Goal: Task Accomplishment & Management: Complete application form

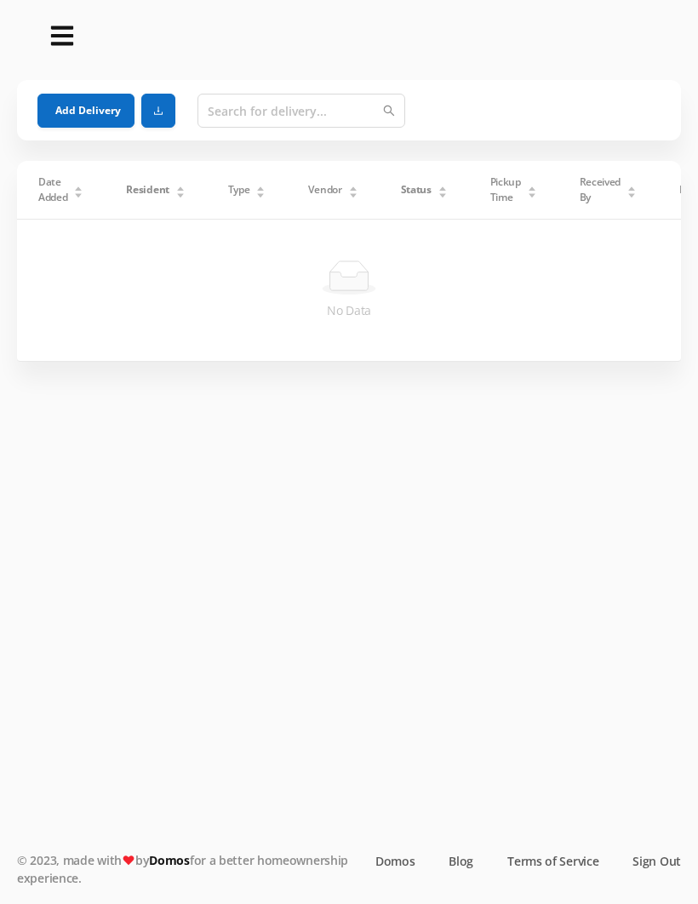
click at [98, 111] on button "Add Delivery" at bounding box center [85, 111] width 97 height 34
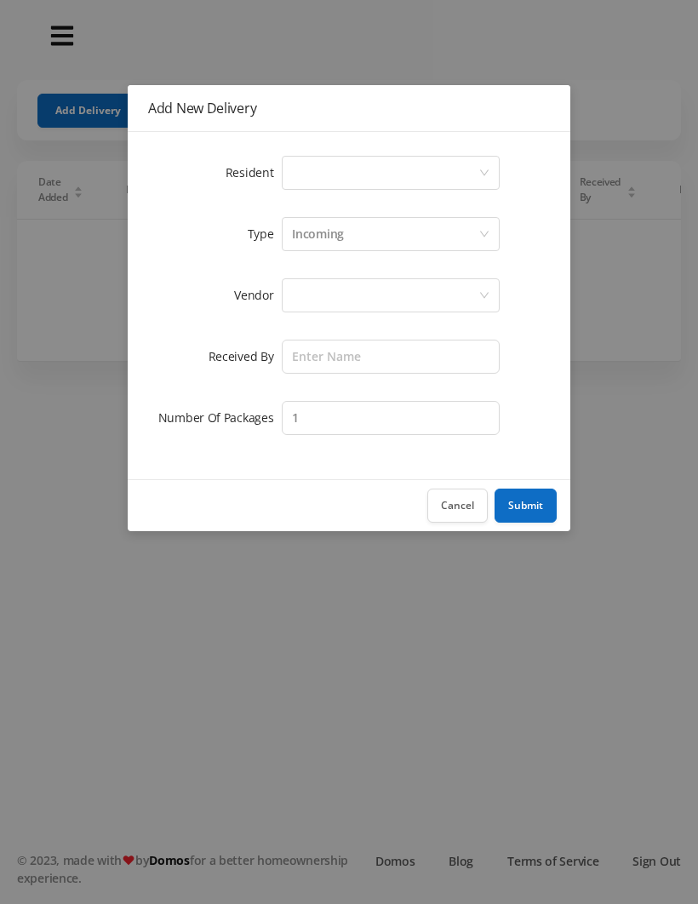
click at [336, 162] on div "Select a person" at bounding box center [385, 173] width 186 height 32
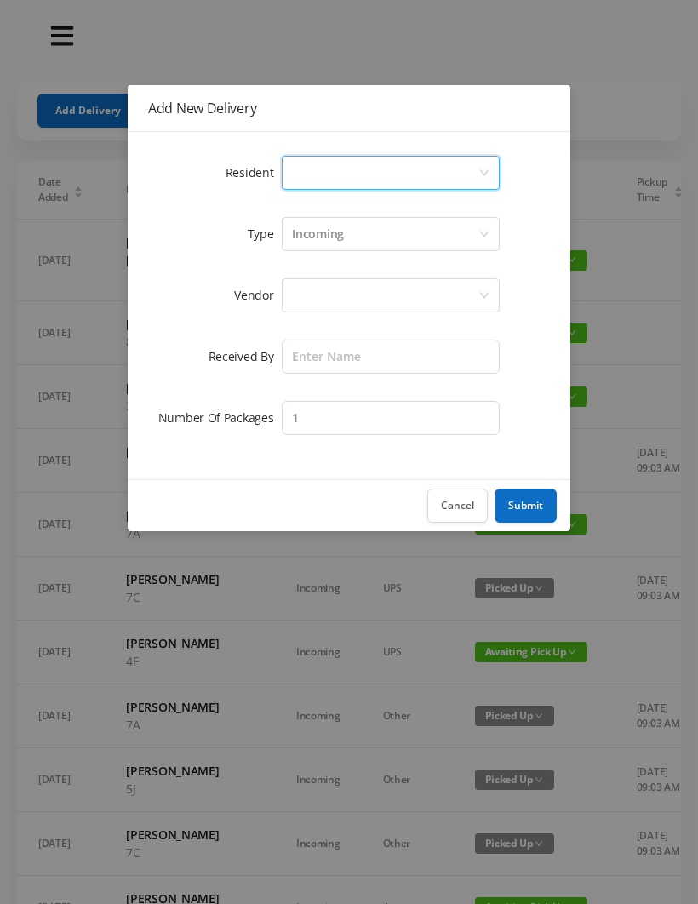
click at [455, 510] on button "Cancel" at bounding box center [457, 506] width 60 height 34
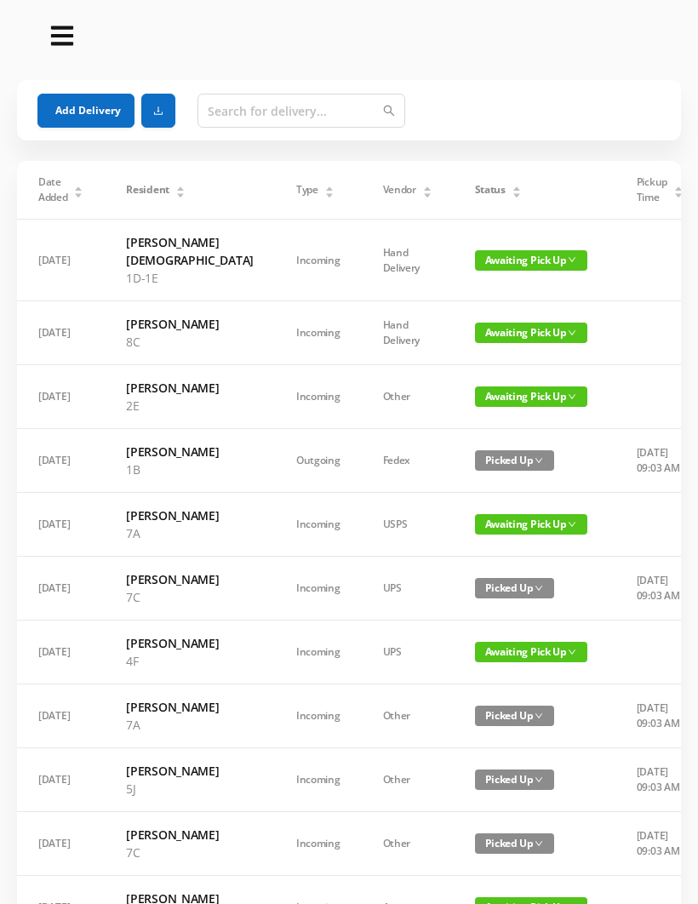
click at [483, 270] on span "Awaiting Pick Up" at bounding box center [531, 260] width 112 height 20
click at [471, 327] on link "Picked Up" at bounding box center [477, 320] width 111 height 27
click at [513, 190] on icon "icon: caret-up" at bounding box center [516, 189] width 7 height 4
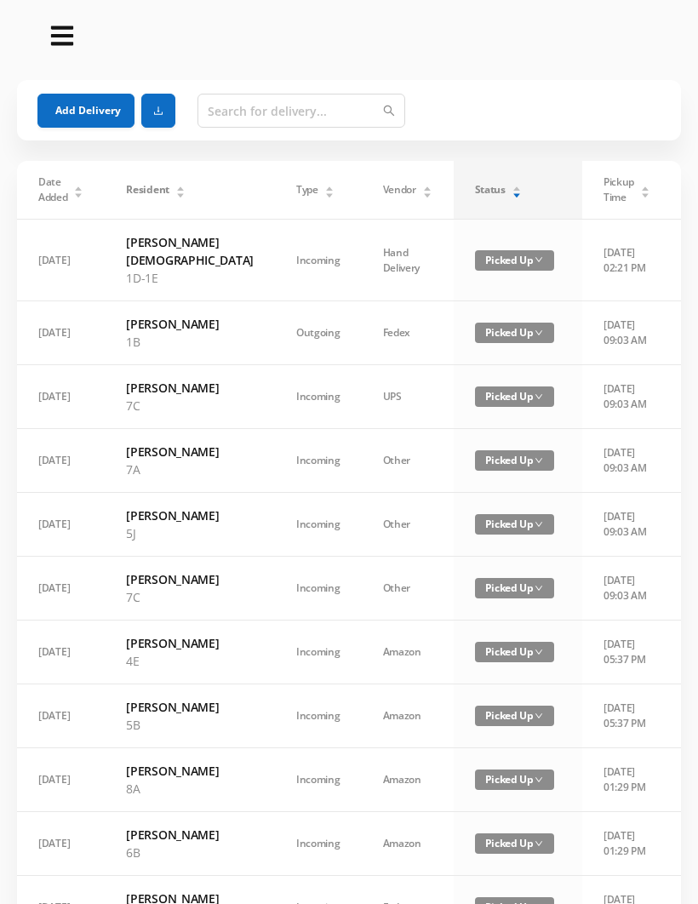
click at [512, 193] on icon "icon: caret-down" at bounding box center [516, 195] width 9 height 9
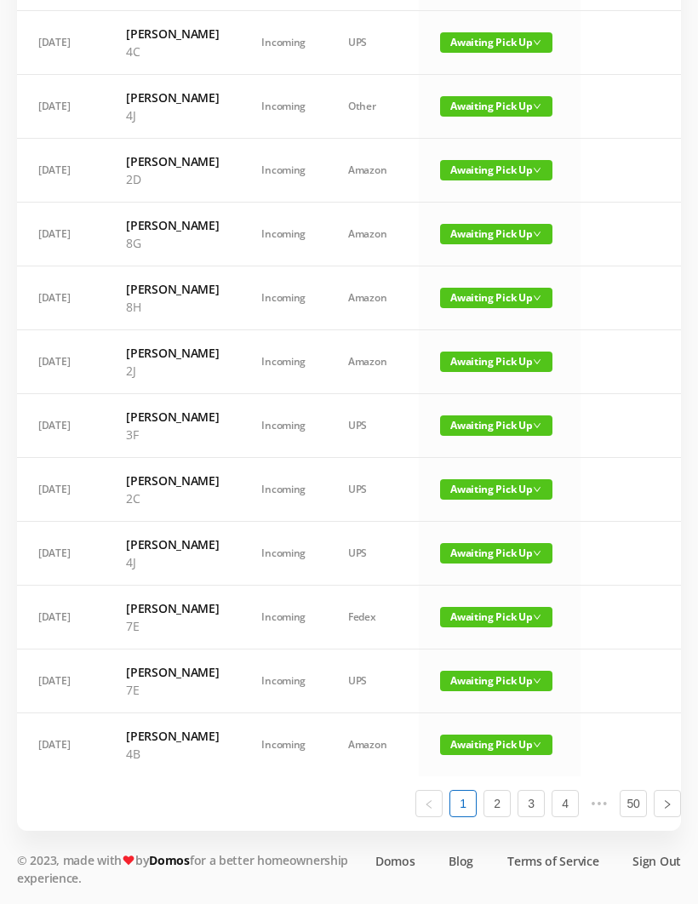
click at [473, 500] on span "Awaiting Pick Up" at bounding box center [496, 489] width 112 height 20
click at [471, 724] on link "Picked Up" at bounding box center [486, 737] width 111 height 27
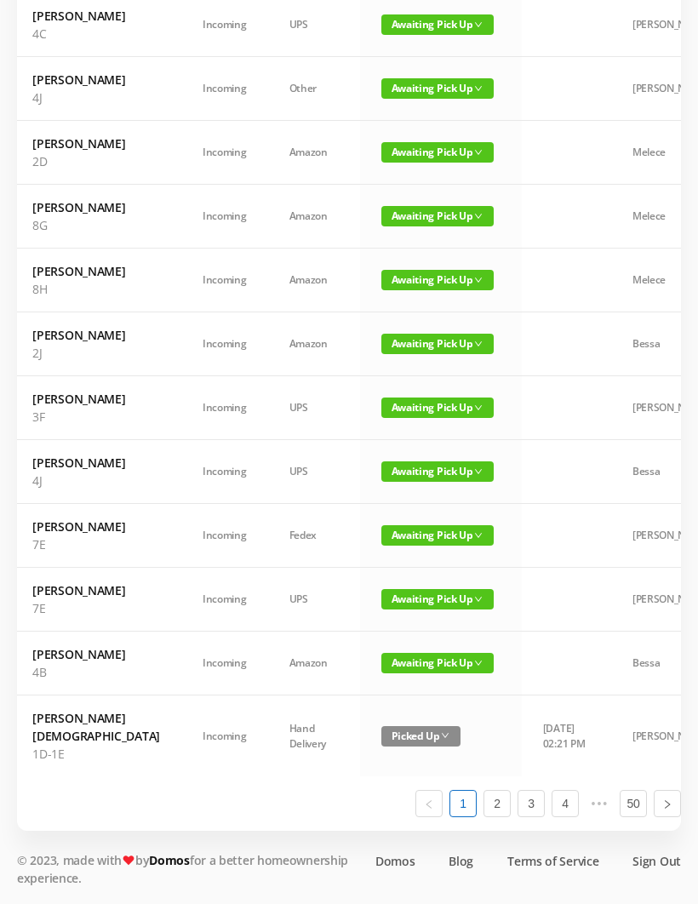
scroll to position [0, 83]
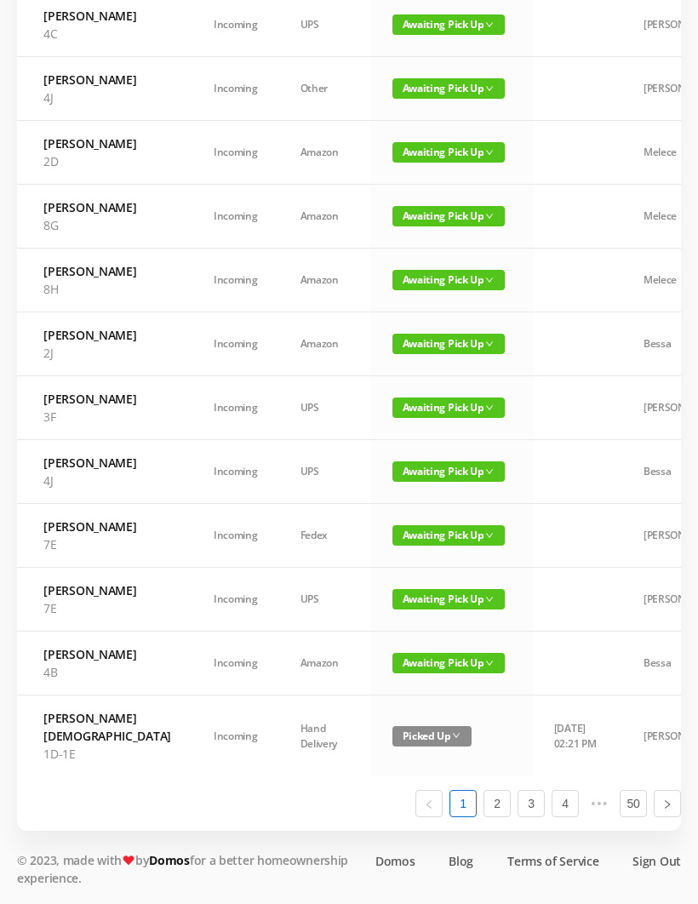
click at [404, 482] on span "Awaiting Pick Up" at bounding box center [449, 472] width 112 height 20
click at [417, 706] on link "Picked Up" at bounding box center [403, 719] width 111 height 27
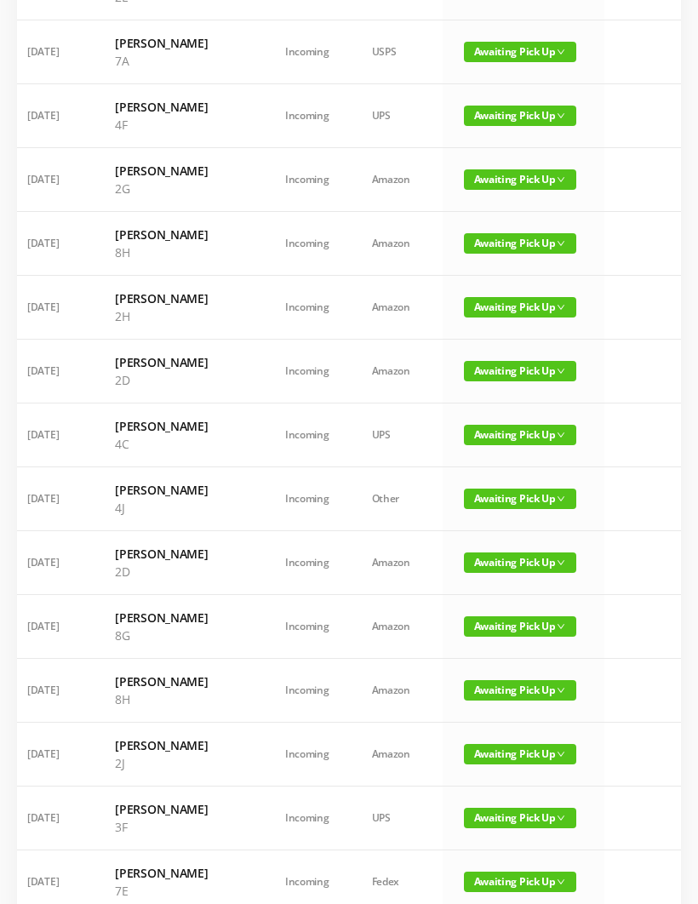
scroll to position [0, 9]
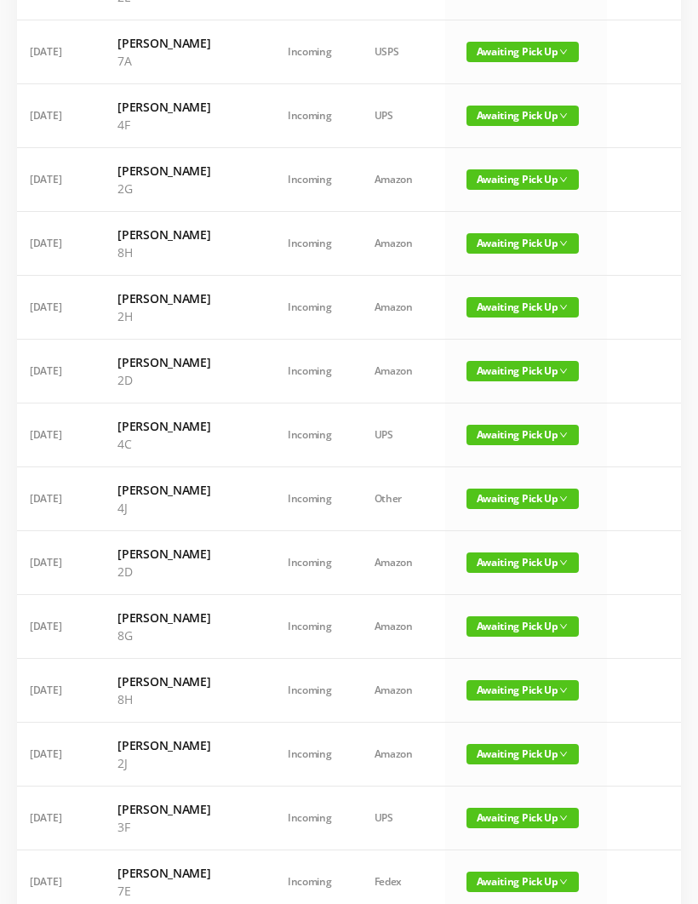
click at [480, 573] on span "Awaiting Pick Up" at bounding box center [523, 563] width 112 height 20
click at [470, 756] on link "Picked Up" at bounding box center [477, 756] width 111 height 27
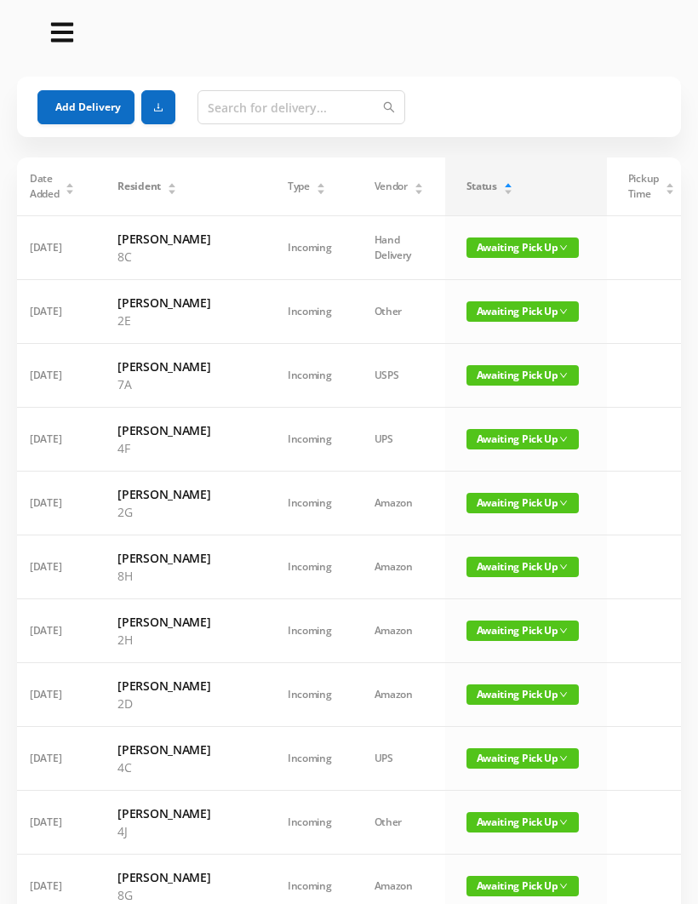
scroll to position [0, 0]
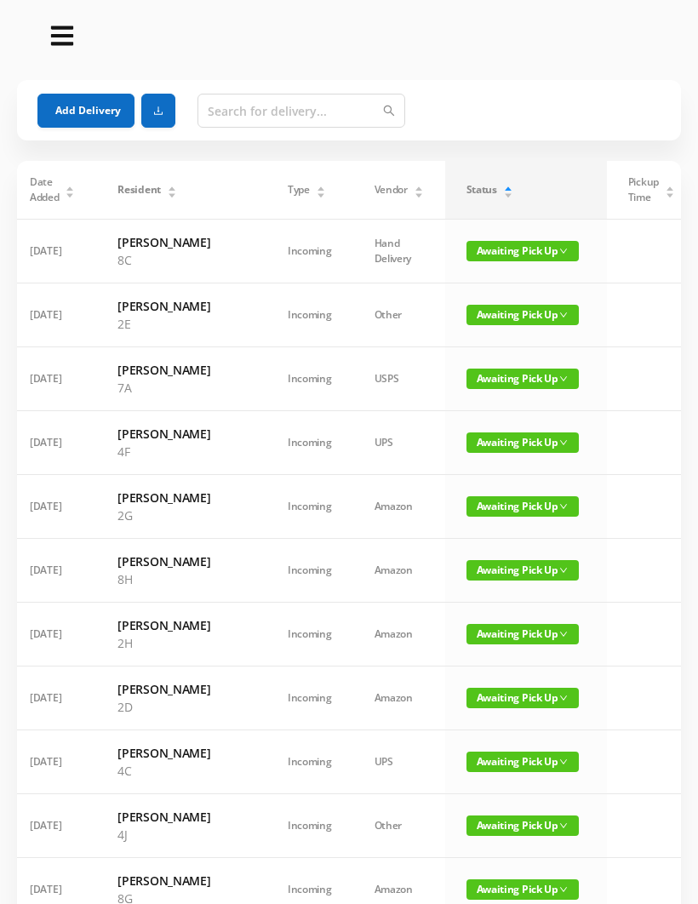
click at [484, 581] on span "Awaiting Pick Up" at bounding box center [523, 570] width 112 height 20
click at [485, 674] on link "Picked Up" at bounding box center [477, 675] width 111 height 27
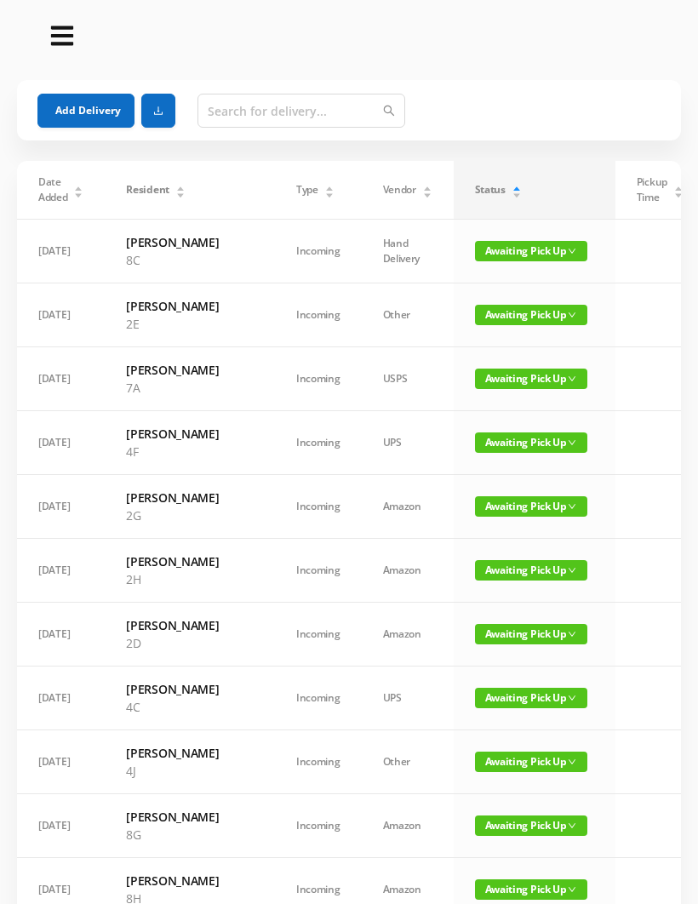
click at [76, 114] on button "Add Delivery" at bounding box center [85, 111] width 97 height 34
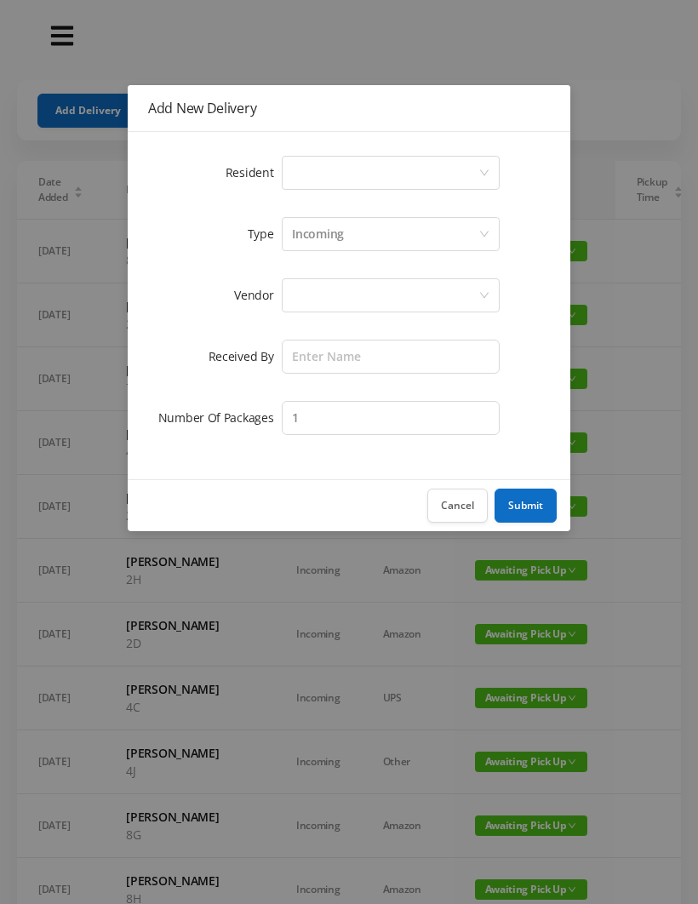
click at [319, 169] on div "Select a person" at bounding box center [385, 173] width 186 height 32
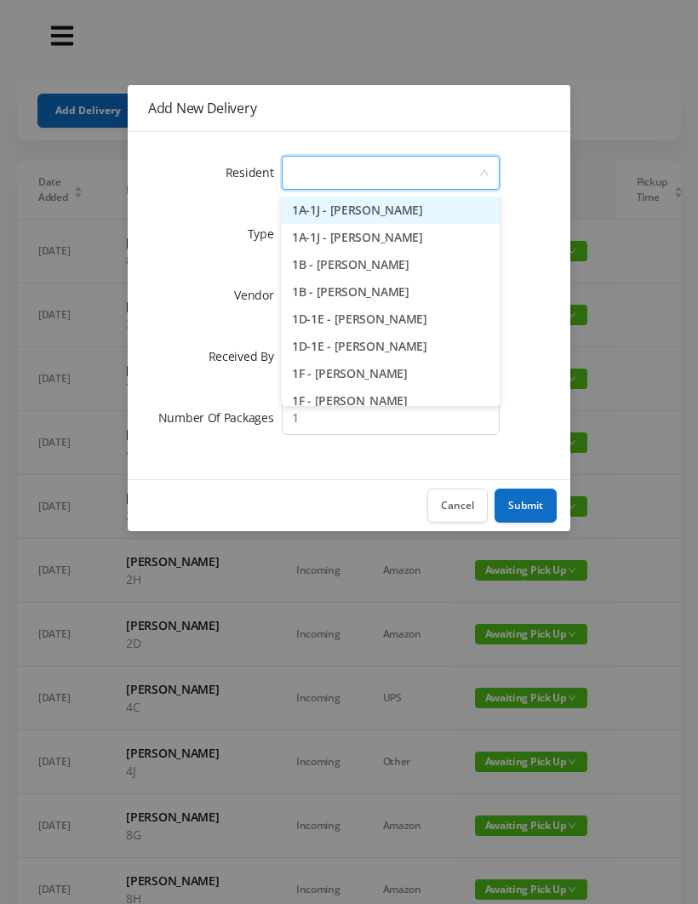
type input "7"
click at [396, 307] on li "7C - [PERSON_NAME]" at bounding box center [391, 319] width 218 height 27
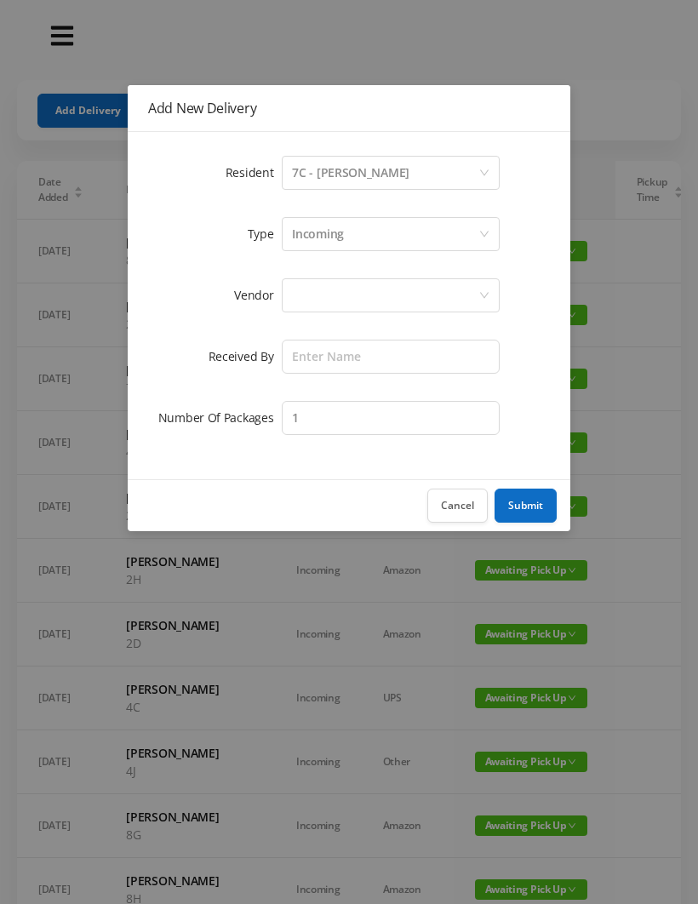
click at [330, 244] on div "Incoming" at bounding box center [318, 234] width 52 height 32
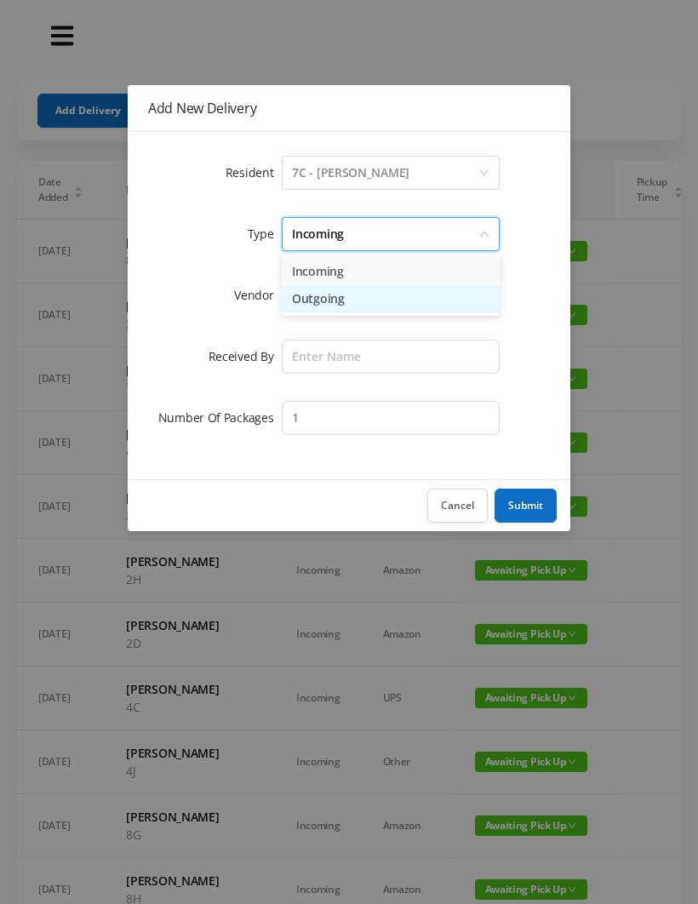
click at [349, 310] on li "Outgoing" at bounding box center [391, 298] width 218 height 27
click at [314, 297] on div at bounding box center [385, 295] width 186 height 32
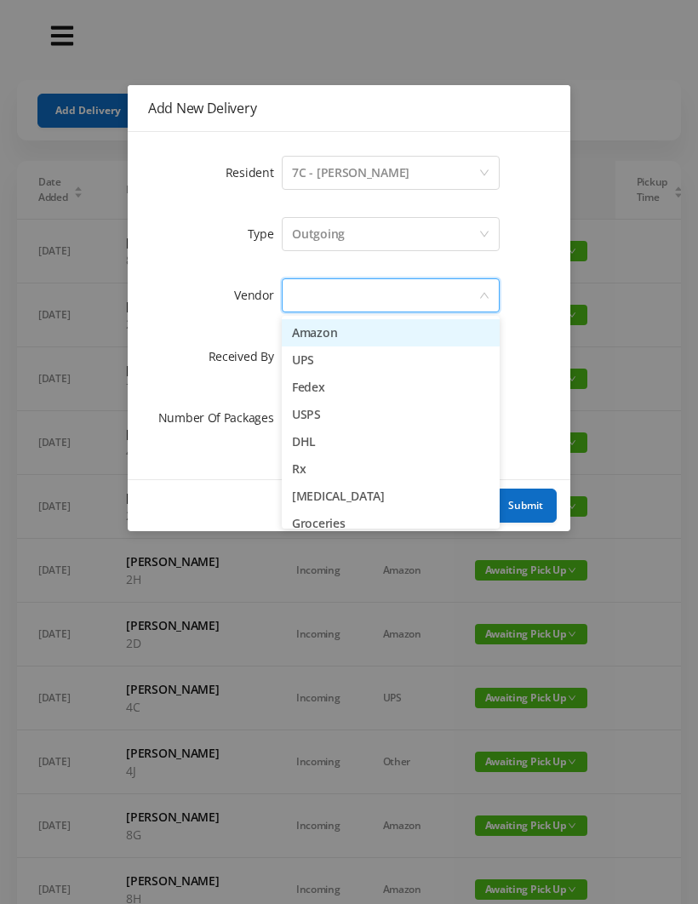
click at [344, 367] on li "UPS" at bounding box center [391, 360] width 218 height 27
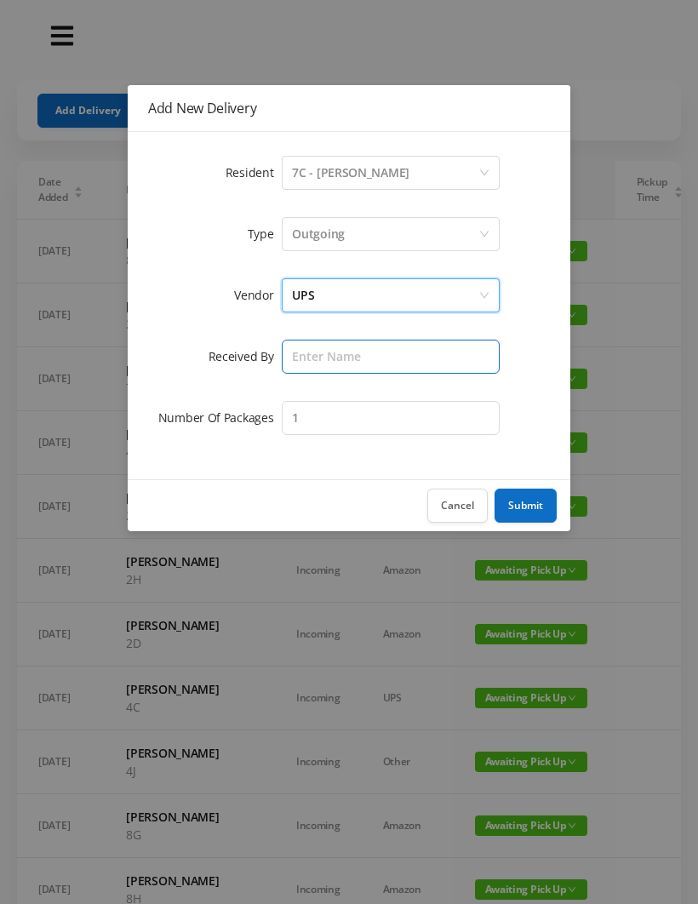
click at [318, 360] on input "text" at bounding box center [391, 357] width 218 height 34
type input "[PERSON_NAME]"
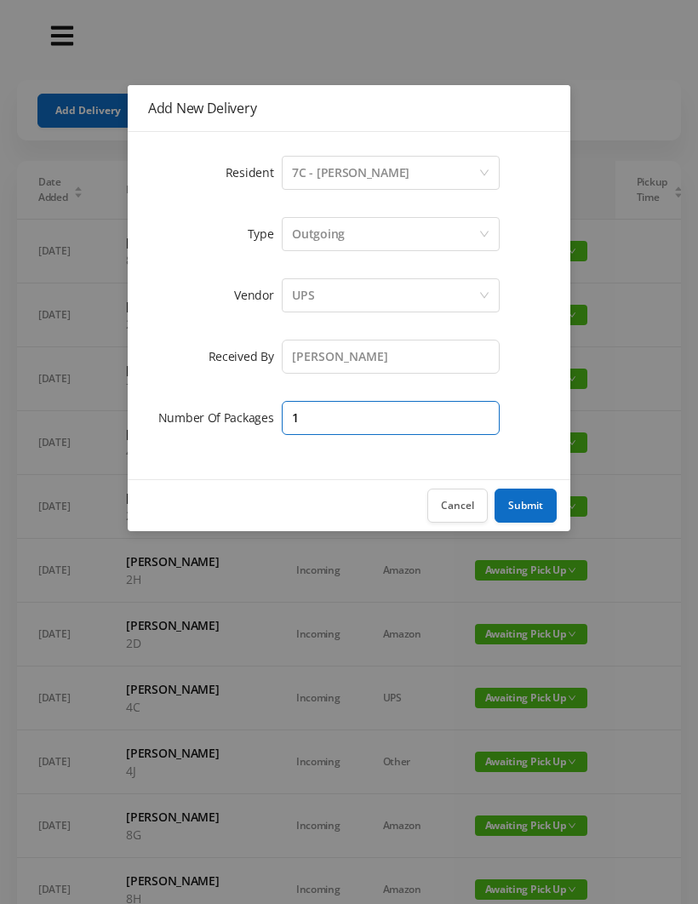
click at [330, 419] on input "1" at bounding box center [391, 418] width 218 height 34
type input "2"
click at [538, 498] on button "Submit" at bounding box center [526, 506] width 62 height 34
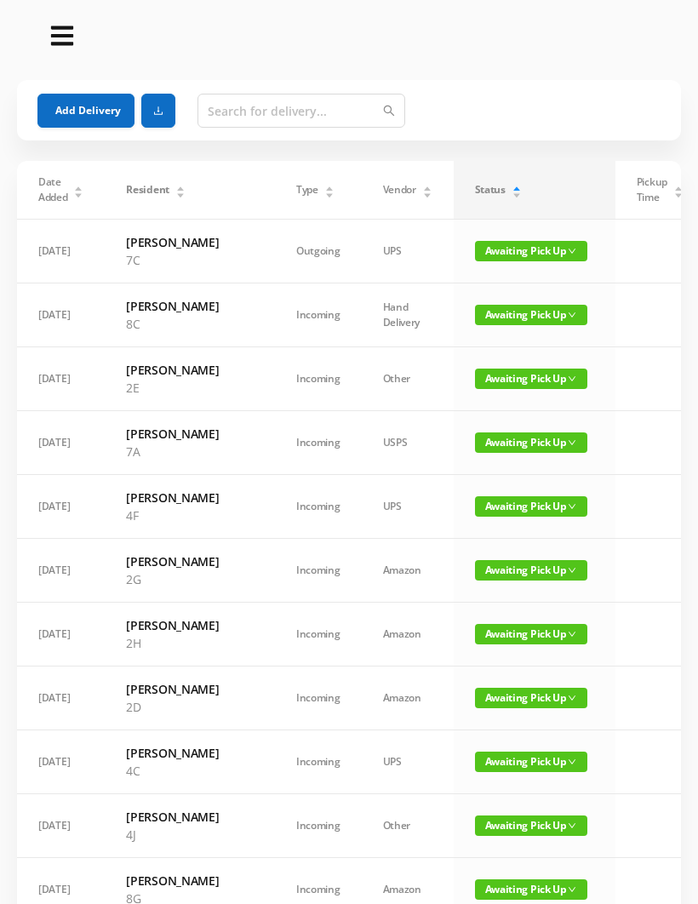
click at [487, 708] on span "Awaiting Pick Up" at bounding box center [531, 698] width 112 height 20
click at [467, 832] on link "Picked Up" at bounding box center [486, 820] width 111 height 27
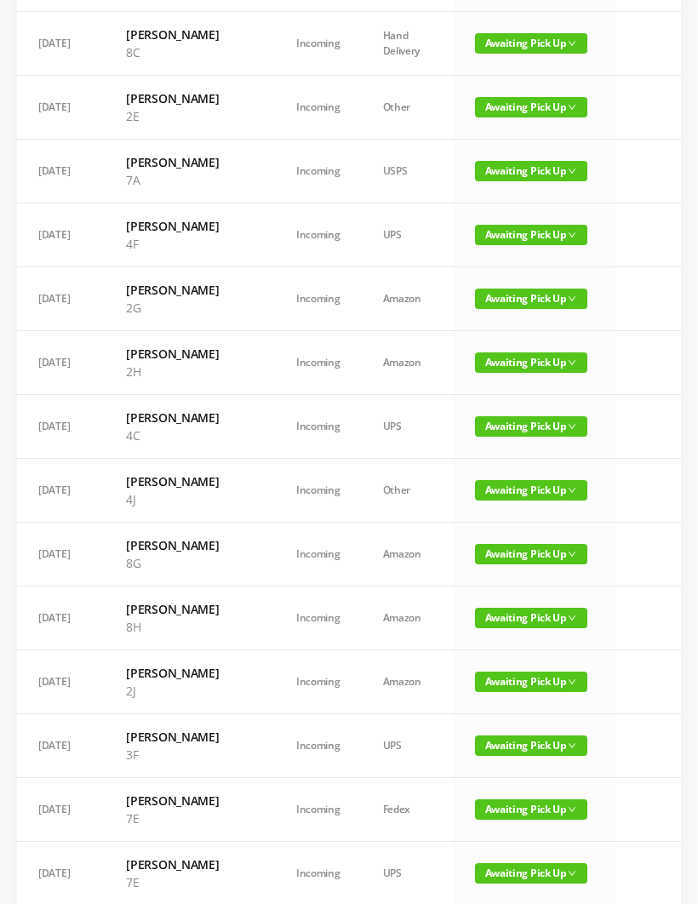
scroll to position [272, 0]
click at [486, 437] on span "Awaiting Pick Up" at bounding box center [531, 426] width 112 height 20
click at [474, 542] on link "Picked Up" at bounding box center [486, 549] width 111 height 27
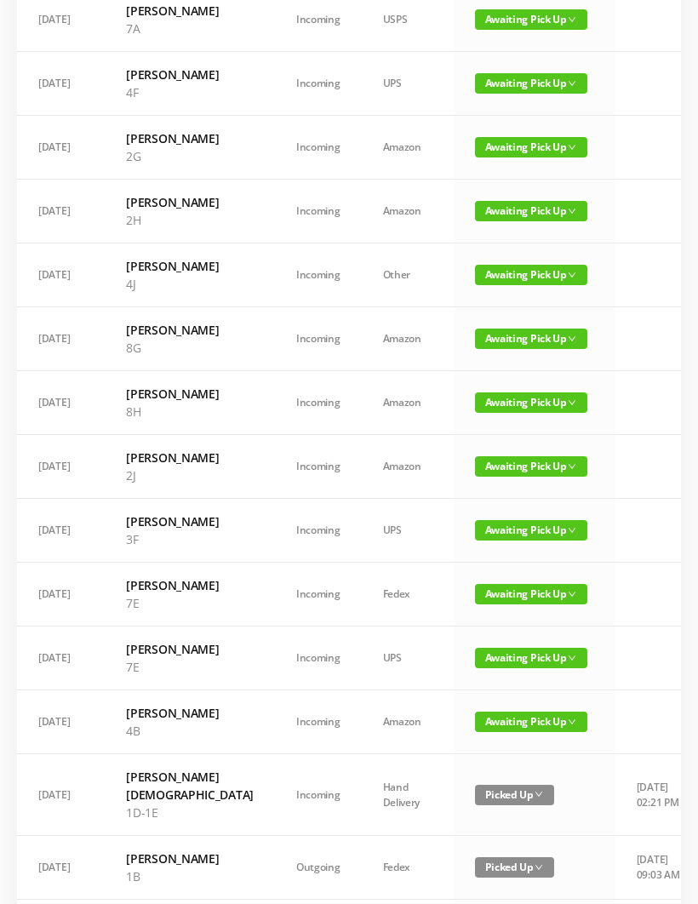
scroll to position [423, 0]
click at [484, 541] on span "Awaiting Pick Up" at bounding box center [531, 530] width 112 height 20
click at [467, 697] on link "Picked Up" at bounding box center [486, 698] width 111 height 27
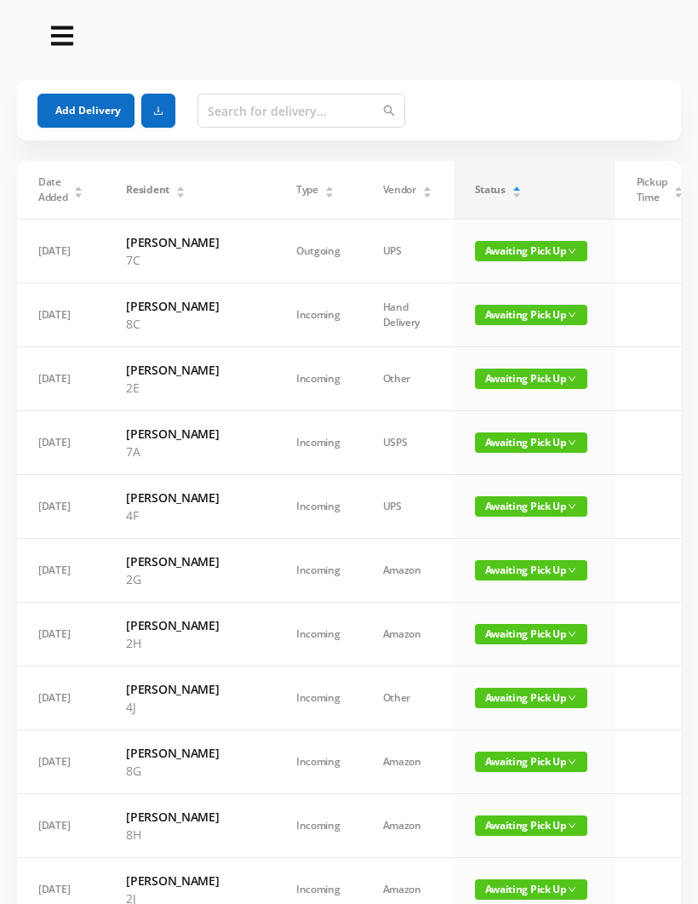
scroll to position [0, 0]
click at [475, 251] on span "Awaiting Pick Up" at bounding box center [531, 251] width 112 height 20
click at [470, 312] on link "Picked Up" at bounding box center [486, 311] width 111 height 27
click at [60, 99] on button "Add Delivery" at bounding box center [85, 111] width 97 height 34
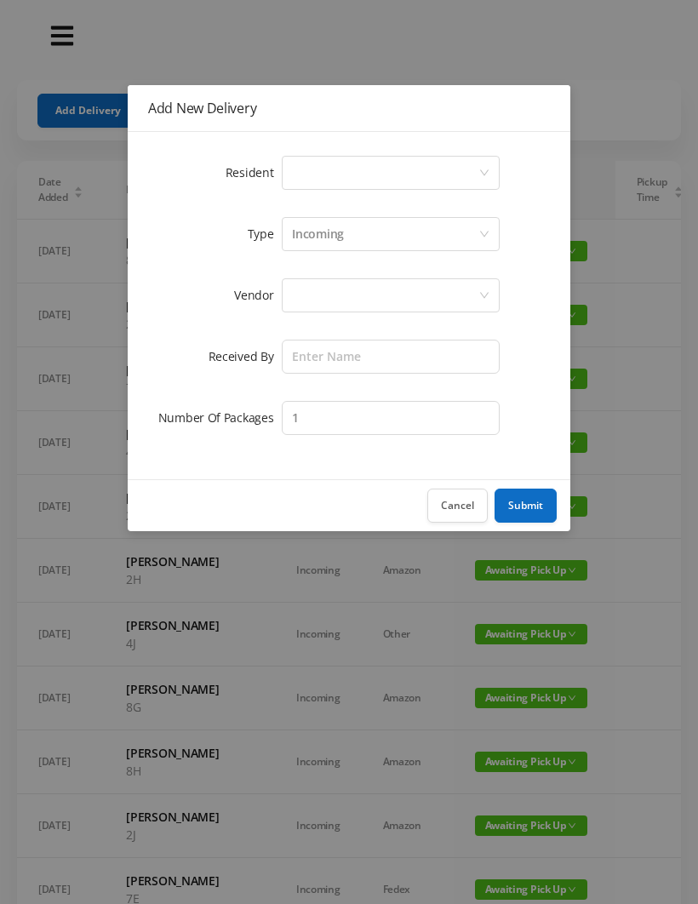
click at [294, 166] on div "Select a person" at bounding box center [385, 173] width 186 height 32
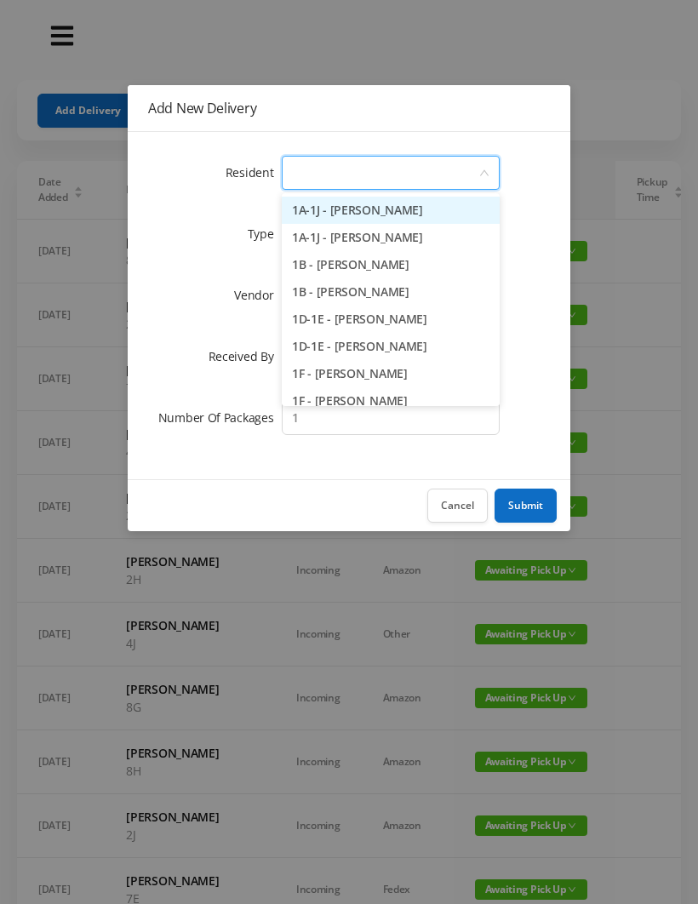
type input "7"
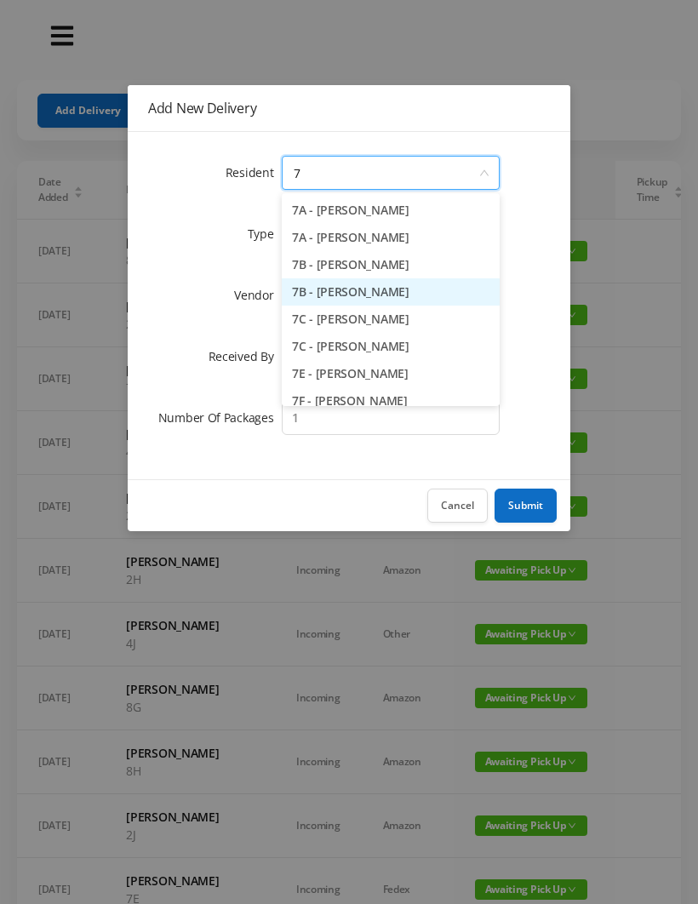
click at [342, 297] on li "7B - [PERSON_NAME]" at bounding box center [391, 291] width 218 height 27
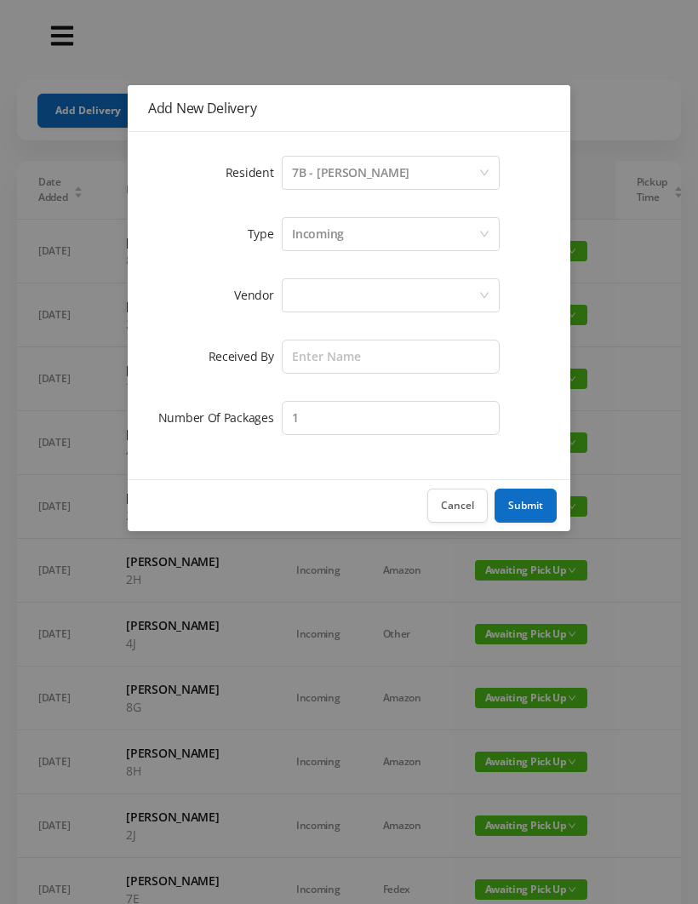
click at [295, 288] on div at bounding box center [385, 295] width 186 height 32
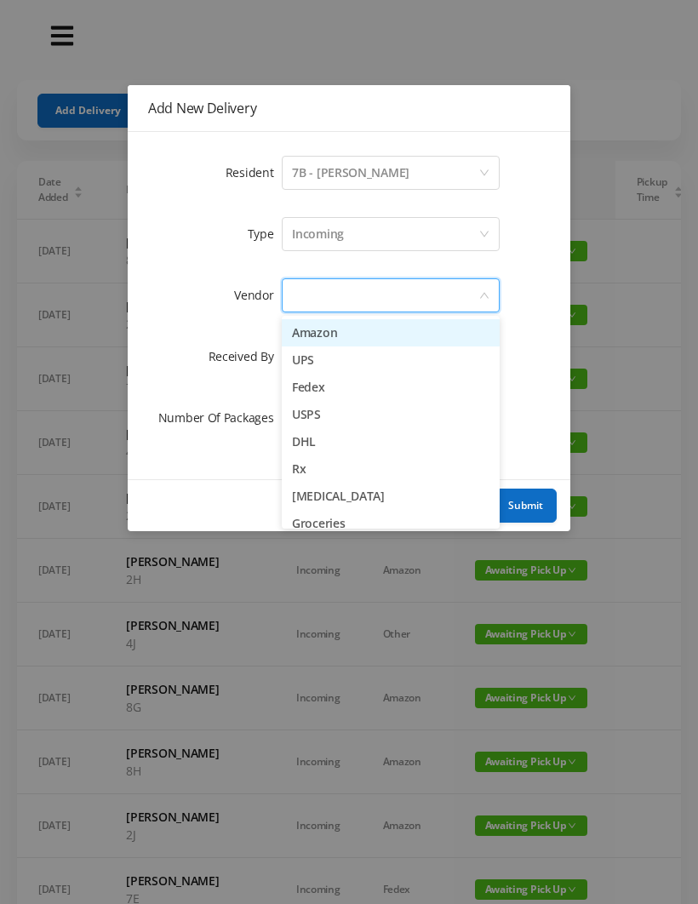
click at [301, 356] on li "UPS" at bounding box center [391, 360] width 218 height 27
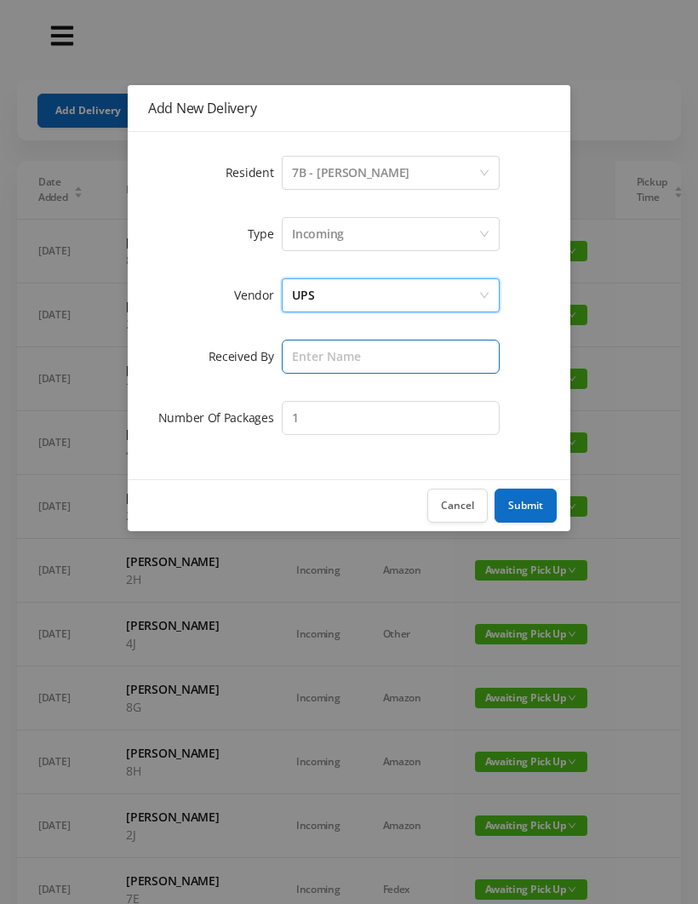
click at [298, 349] on input "text" at bounding box center [391, 357] width 218 height 34
type input "[PERSON_NAME]"
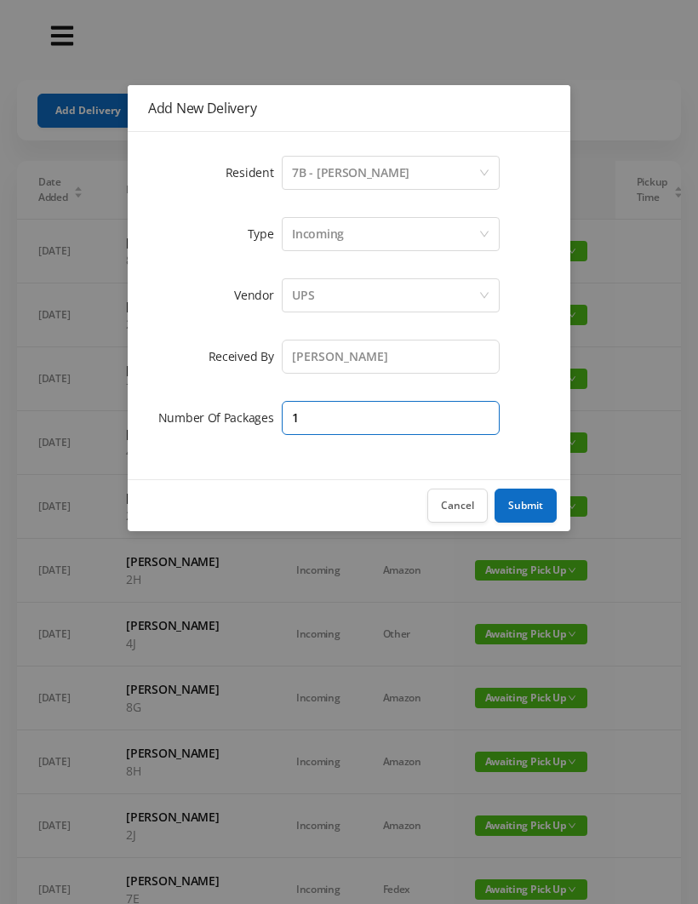
click at [303, 416] on input "1" at bounding box center [391, 418] width 218 height 34
type input "2"
click at [532, 502] on button "Submit" at bounding box center [526, 506] width 62 height 34
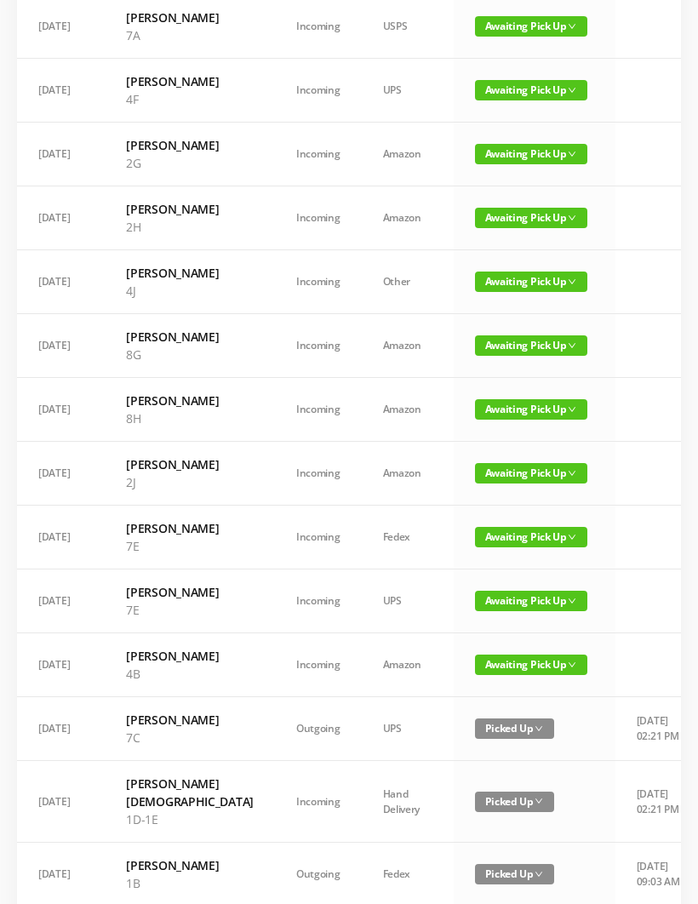
scroll to position [417, 0]
